Goal: Find specific page/section

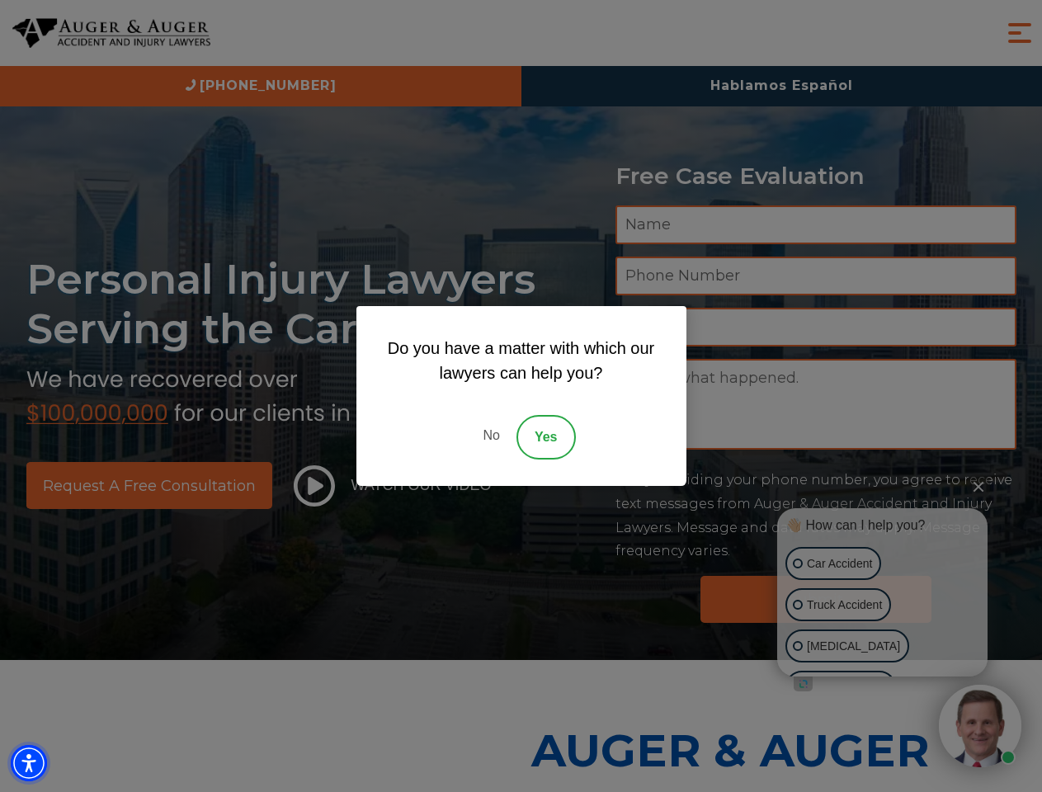
click at [29, 763] on img "Accessibility Menu" at bounding box center [29, 763] width 36 height 36
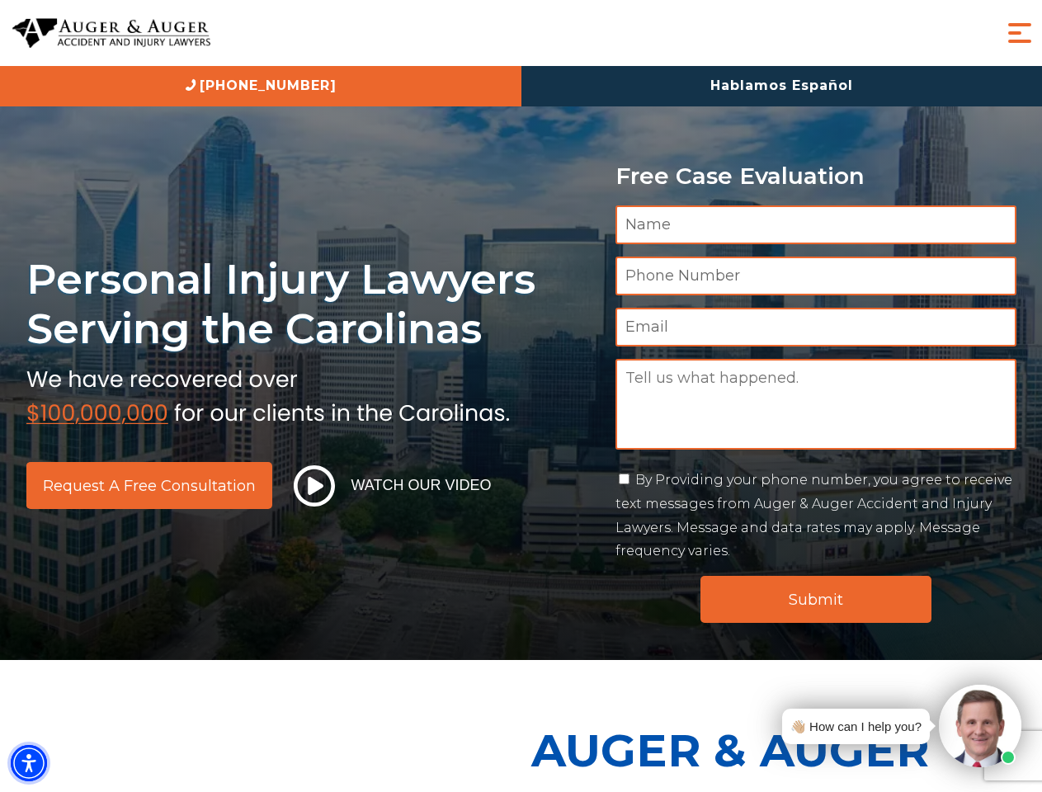
click at [29, 763] on img "Accessibility Menu" at bounding box center [29, 763] width 36 height 36
